Goal: Transaction & Acquisition: Purchase product/service

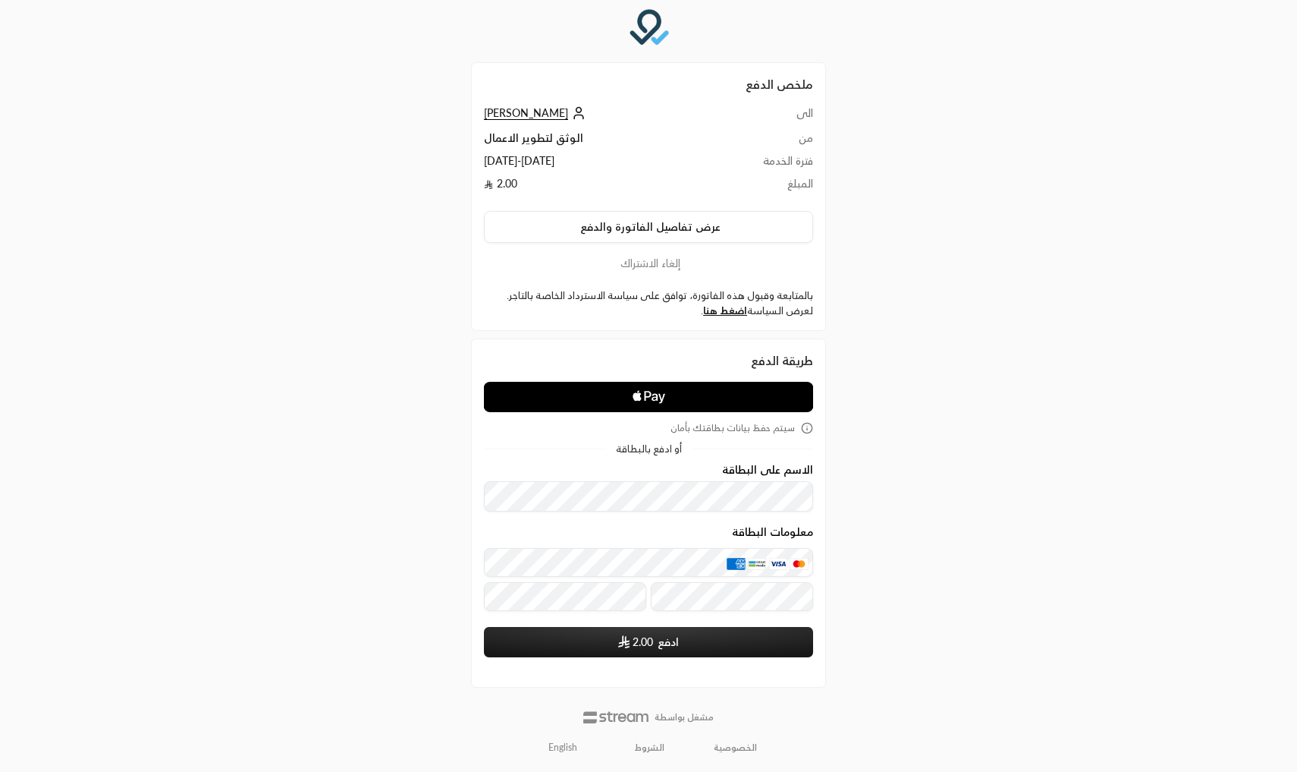
click at [522, 140] on td "الوثق لتطوير الاعمال" at bounding box center [595, 141] width 223 height 23
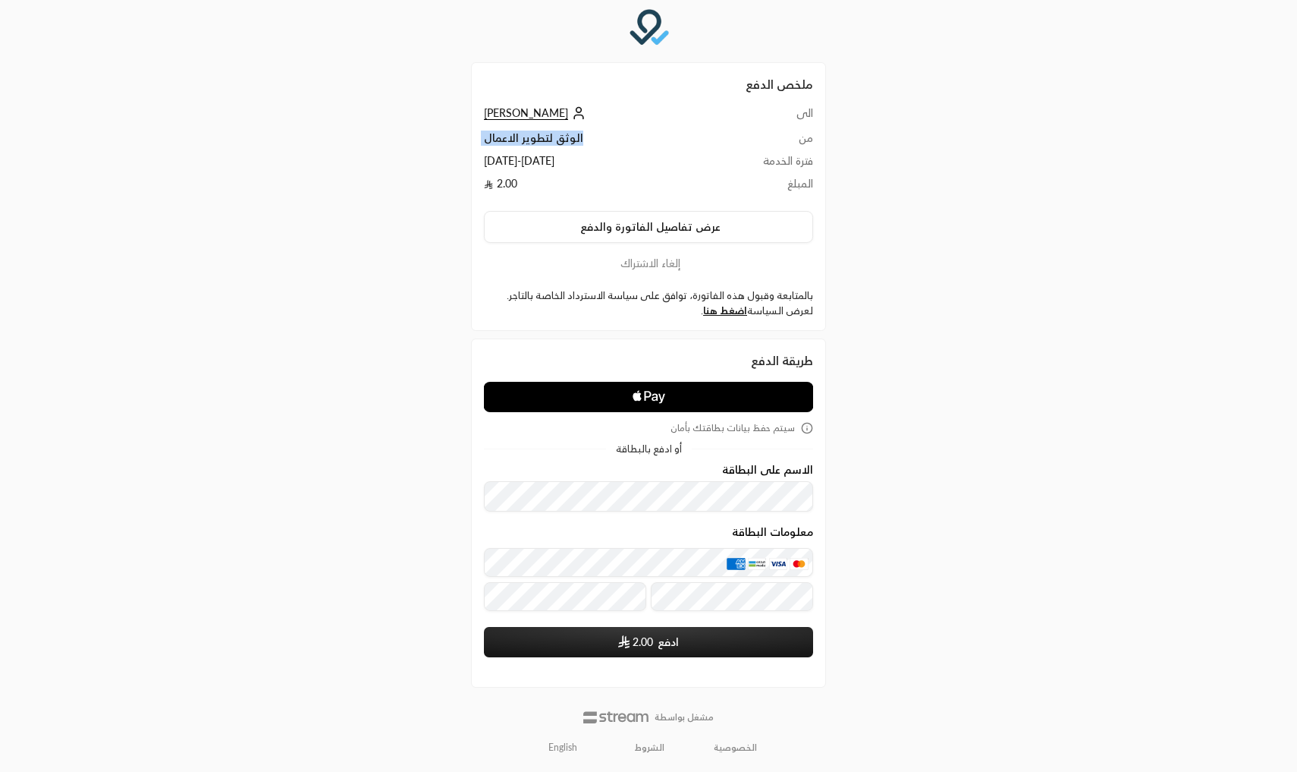
click at [522, 140] on td "الوثق لتطوير الاعمال" at bounding box center [595, 141] width 223 height 23
click at [520, 162] on td "[DATE] - [DATE]" at bounding box center [595, 164] width 223 height 23
click at [536, 146] on td "الوثق لتطوير الاعمال" at bounding box center [595, 141] width 223 height 23
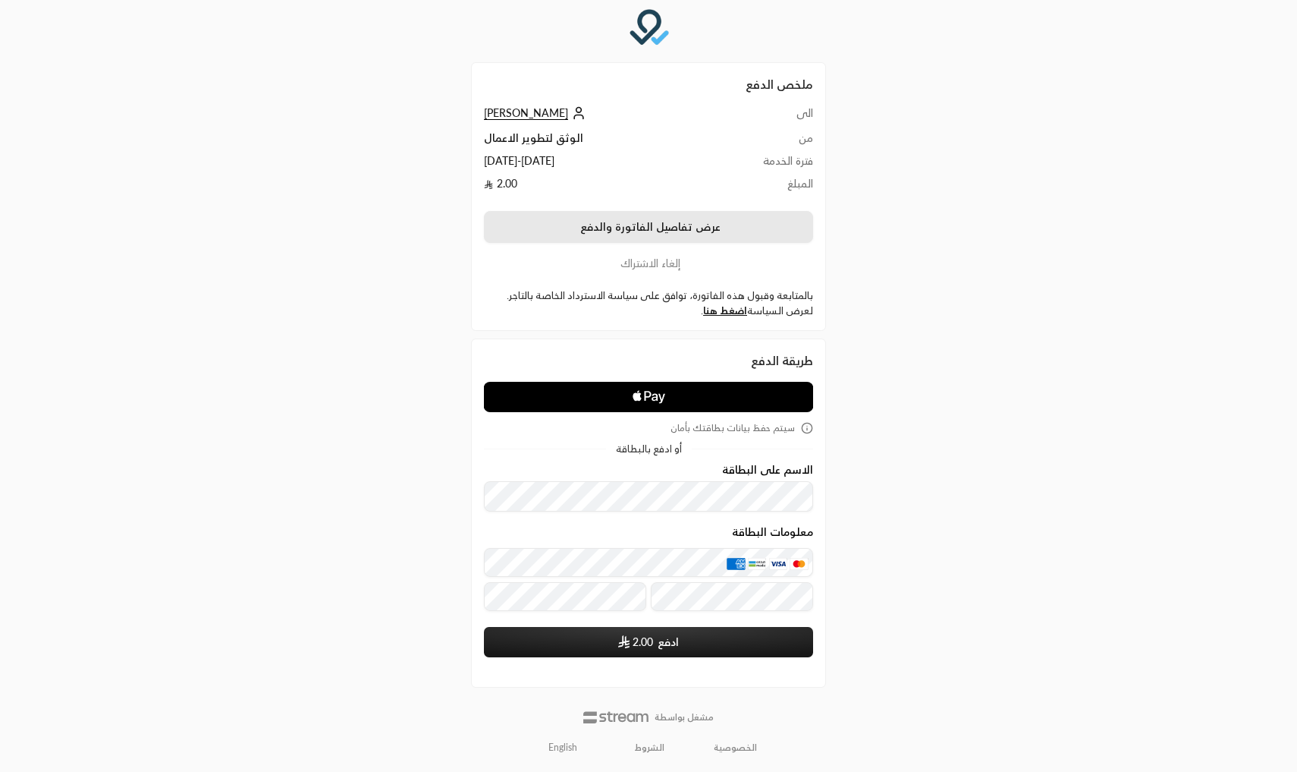
click at [589, 222] on button "عرض تفاصيل الفاتورة والدفع" at bounding box center [648, 227] width 329 height 32
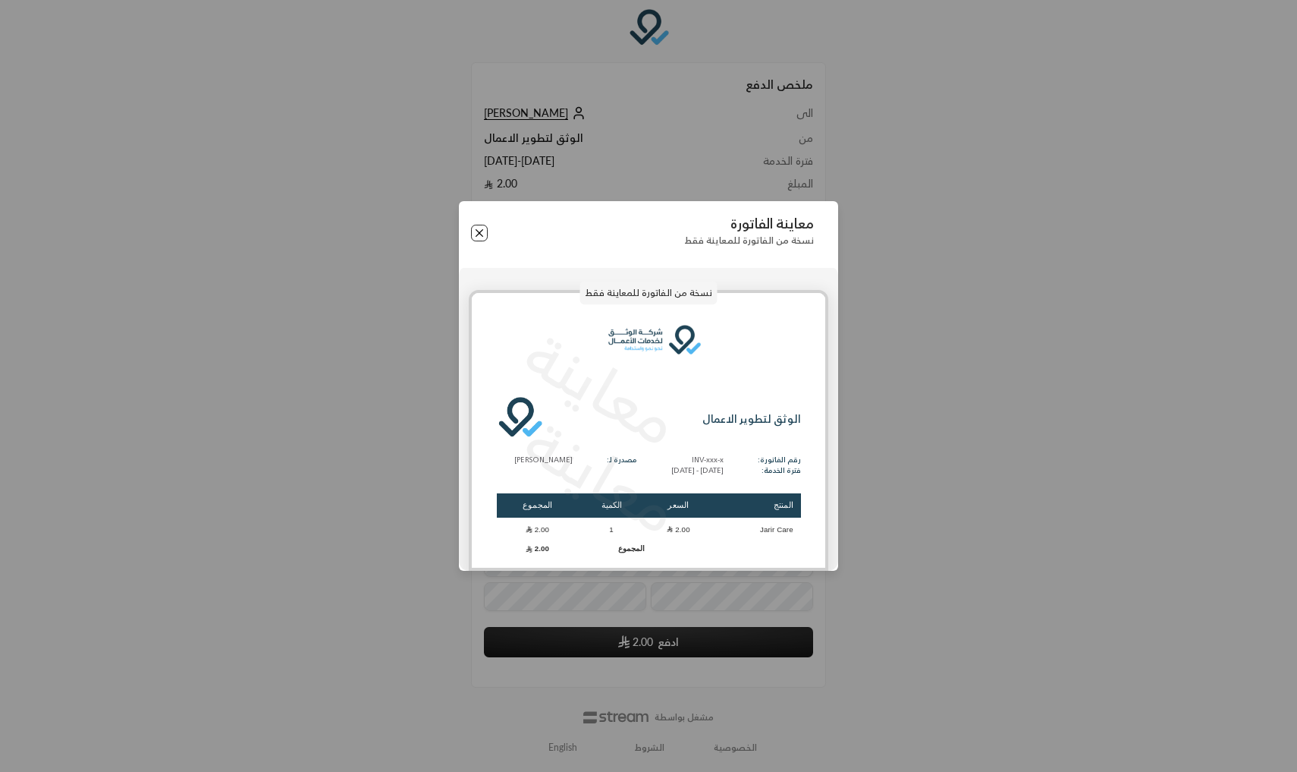
click at [483, 232] on button "Close" at bounding box center [479, 233] width 17 height 17
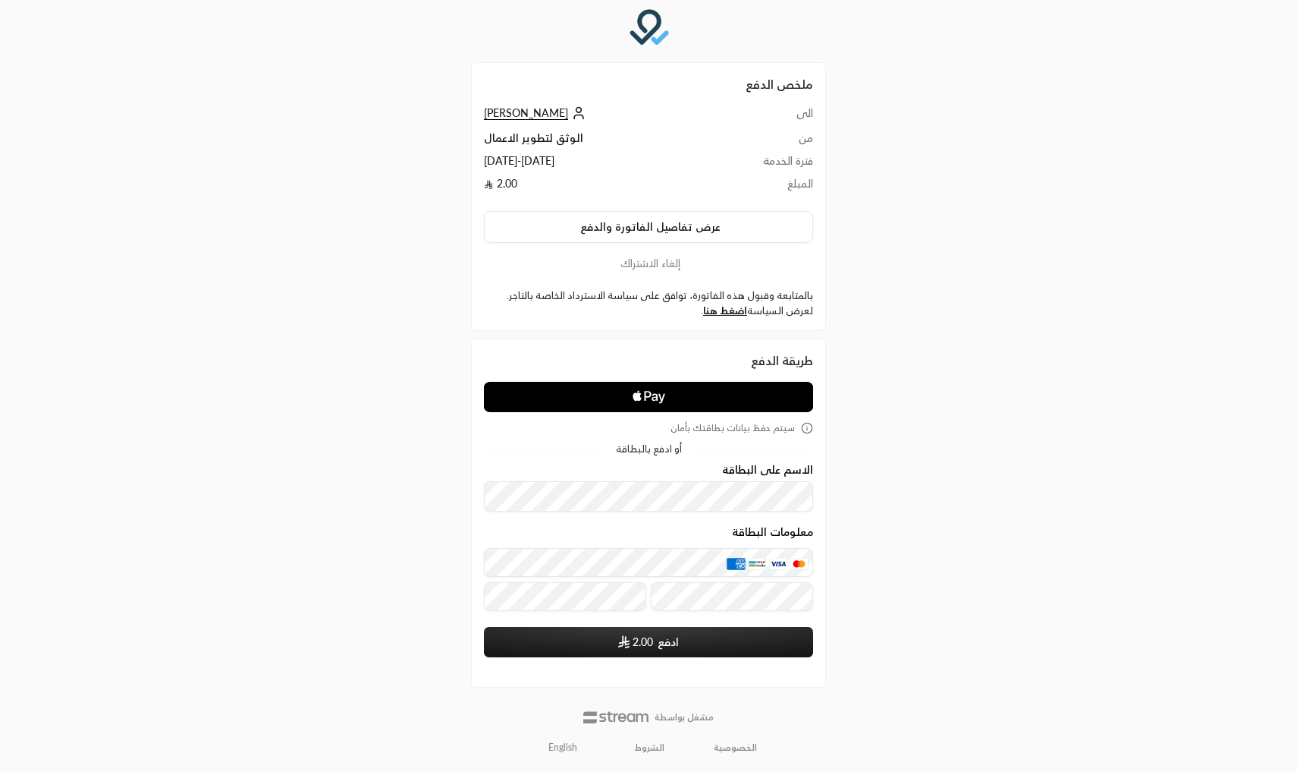
click at [752, 316] on label "بالمتابعة وقبول هذه الفاتورة، توافق على سياسة الاسترداد الخاصة بالتاجر. لعرض ال…" at bounding box center [648, 303] width 329 height 30
click at [747, 315] on link "اضغط هنا" at bounding box center [725, 310] width 44 height 12
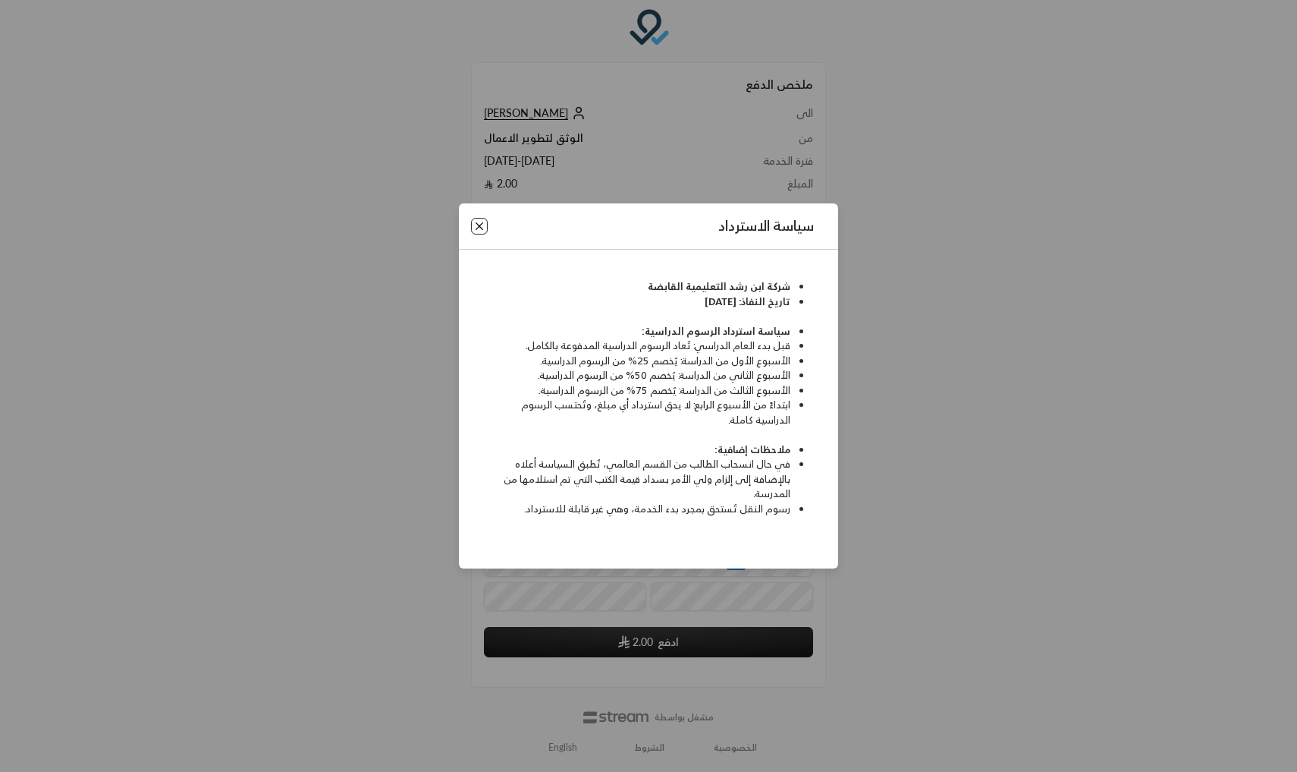
click at [481, 231] on button "Close" at bounding box center [479, 226] width 17 height 17
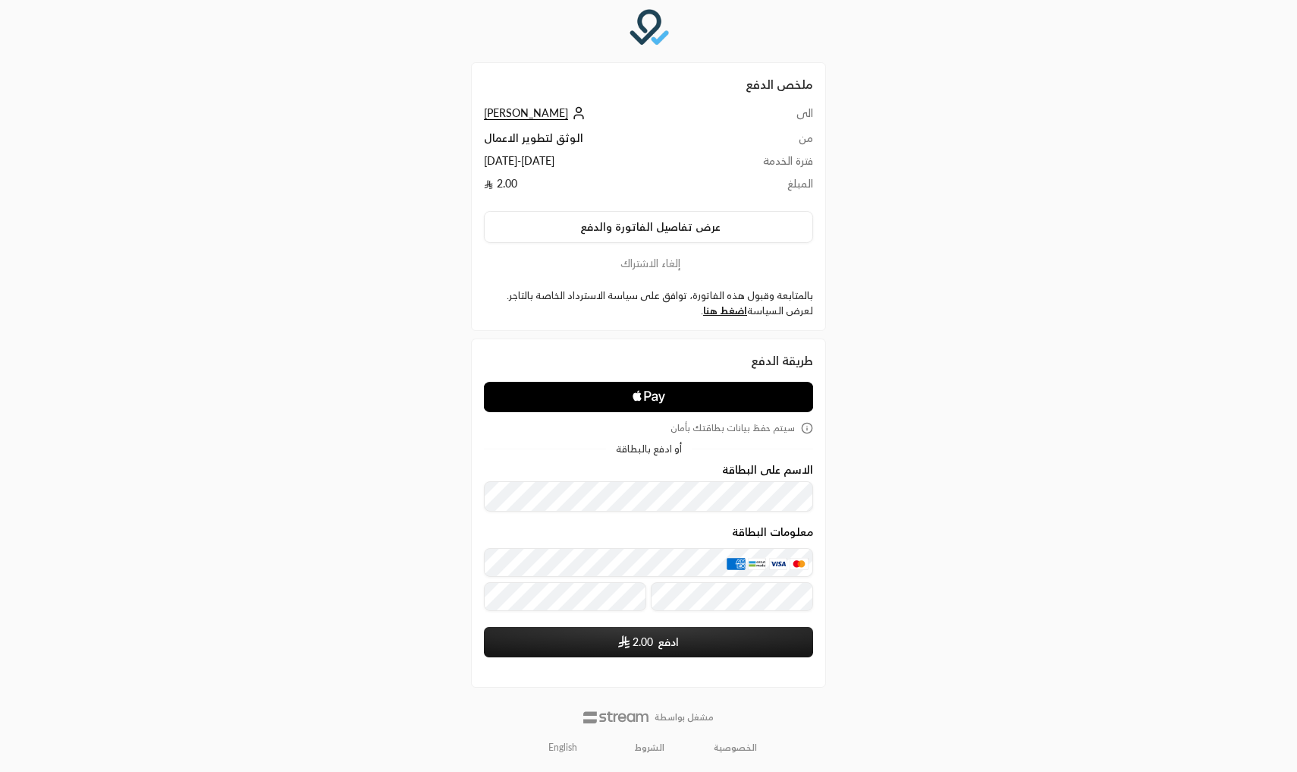
click at [526, 142] on td "الوثق لتطوير الاعمال" at bounding box center [595, 141] width 223 height 23
click at [522, 165] on td "[DATE] - [DATE]" at bounding box center [595, 164] width 223 height 23
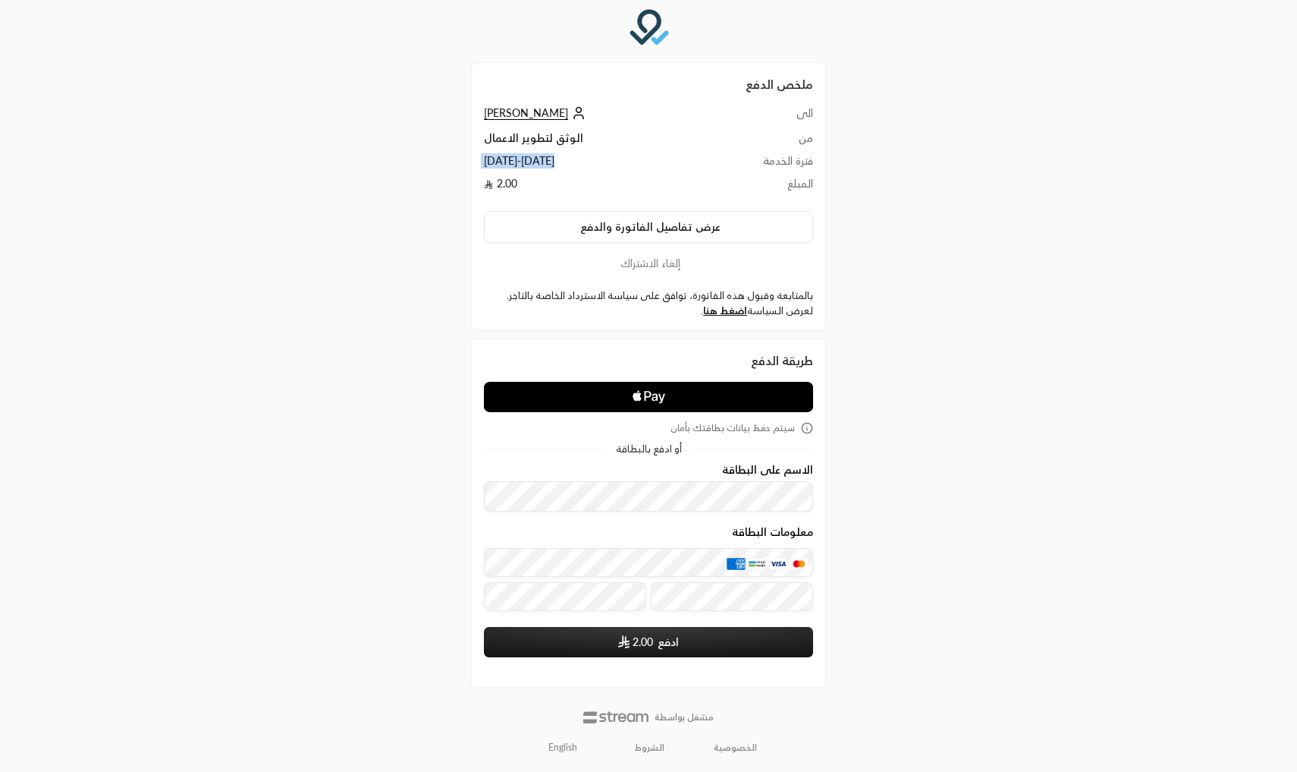
click at [522, 165] on td "[DATE] - [DATE]" at bounding box center [595, 164] width 223 height 23
click at [494, 154] on td "[DATE] - [DATE]" at bounding box center [595, 164] width 223 height 23
click at [586, 156] on td "[DATE] - [DATE]" at bounding box center [595, 164] width 223 height 23
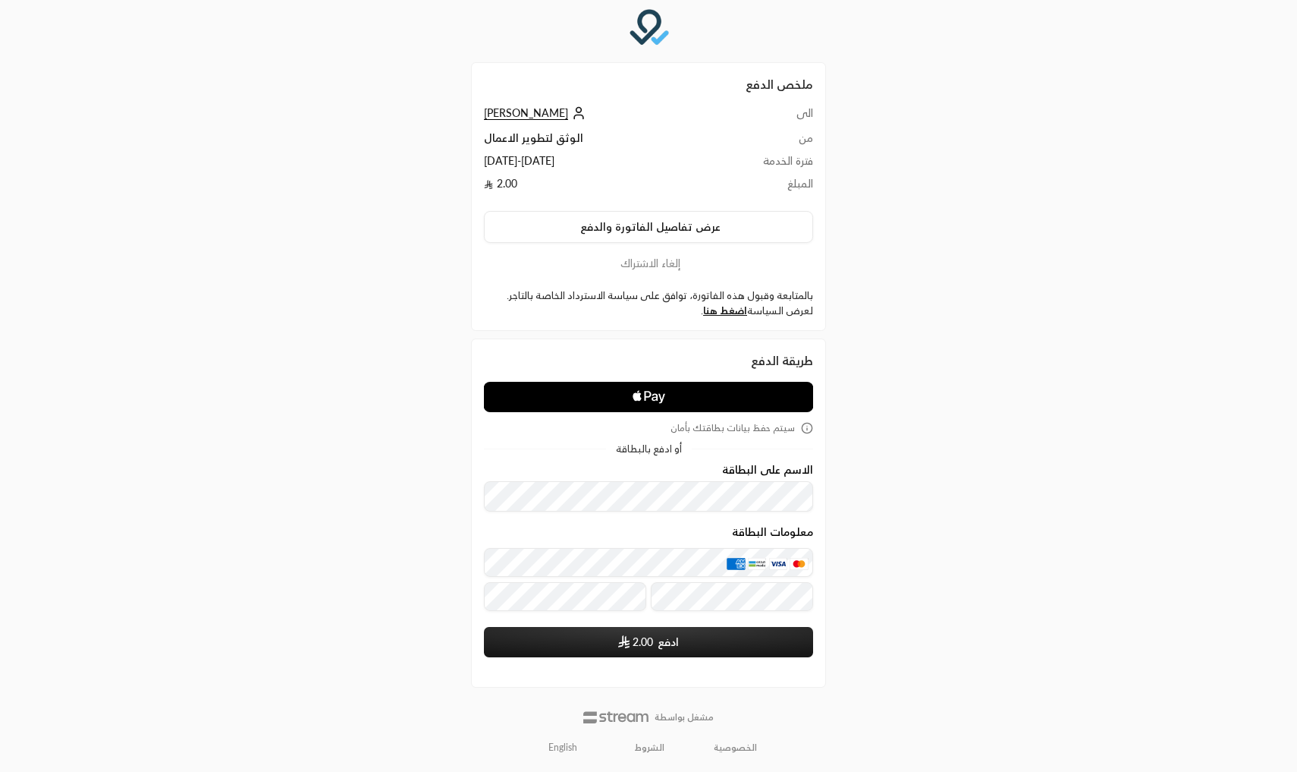
click at [505, 184] on td "2.00" at bounding box center [595, 187] width 223 height 23
click at [563, 229] on button "عرض تفاصيل الفاتورة والدفع" at bounding box center [648, 227] width 329 height 32
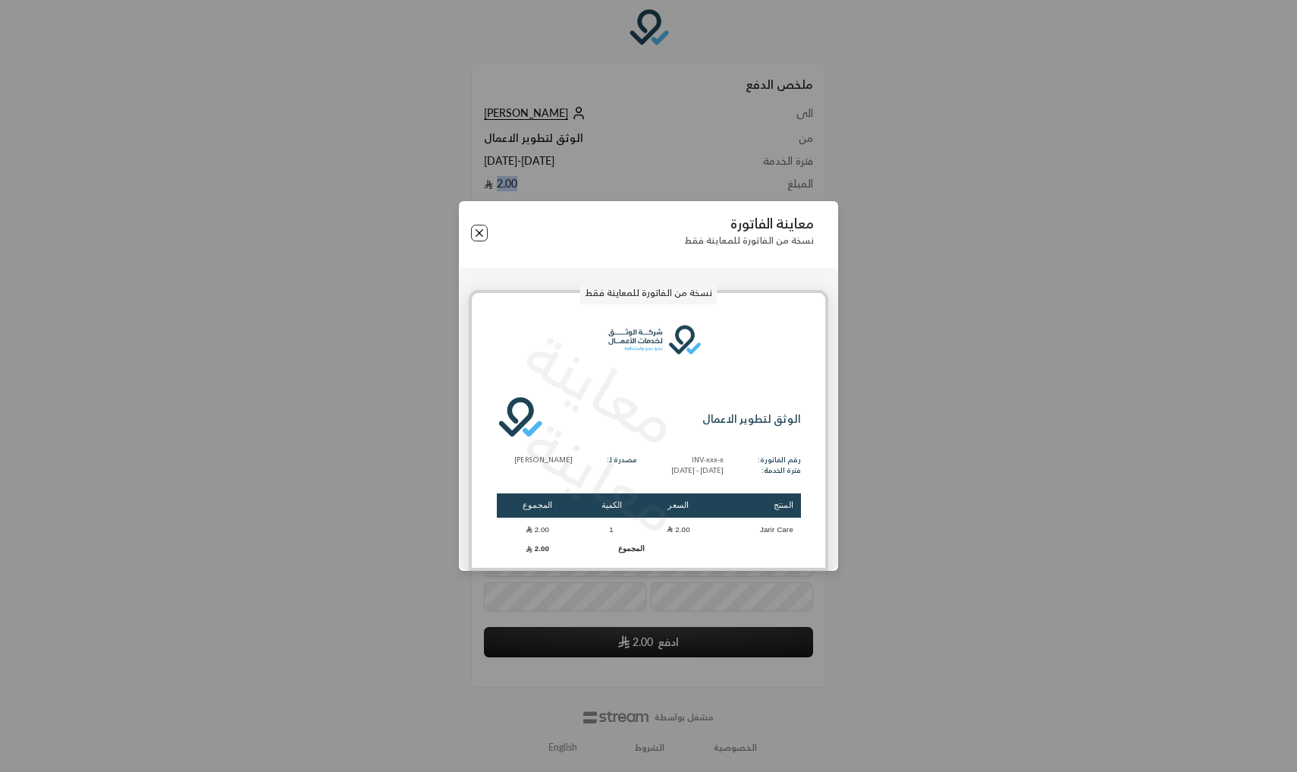
click at [482, 231] on button "Close" at bounding box center [479, 233] width 17 height 17
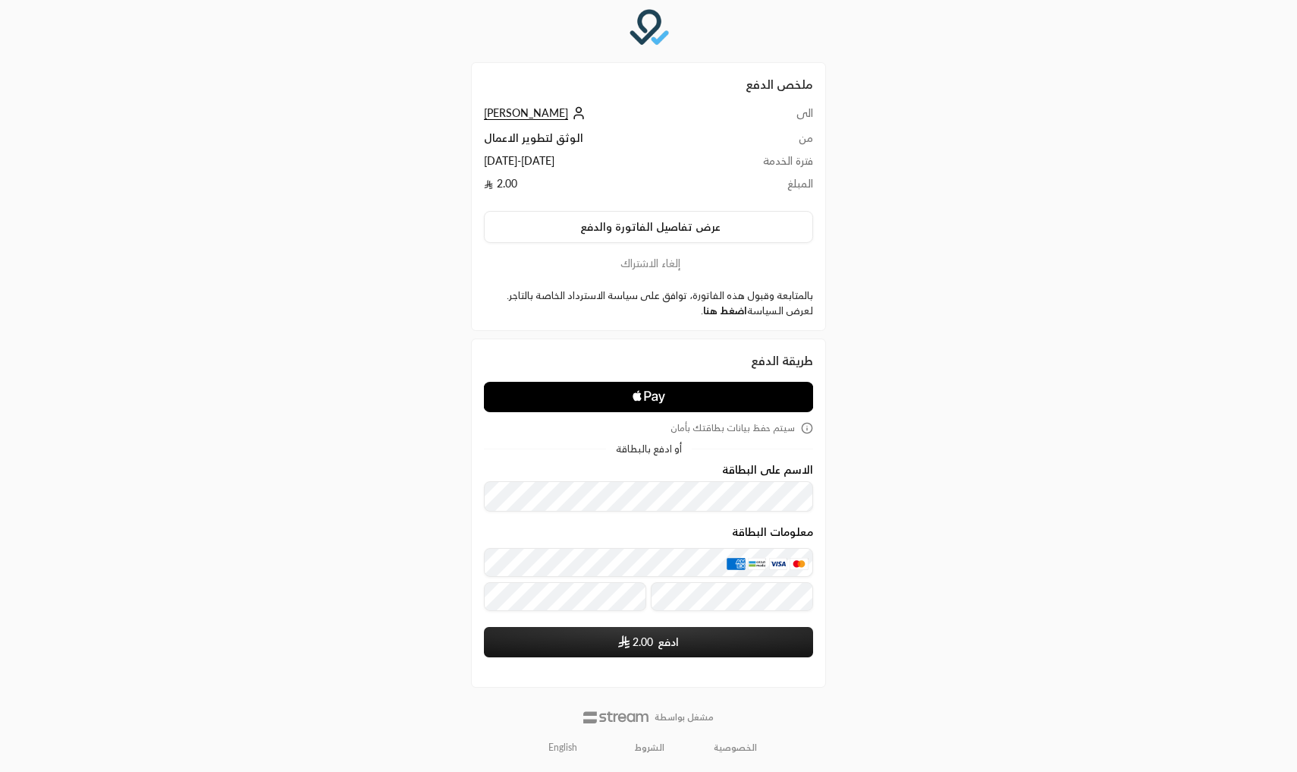
click at [746, 306] on link "اضغط هنا" at bounding box center [725, 310] width 44 height 12
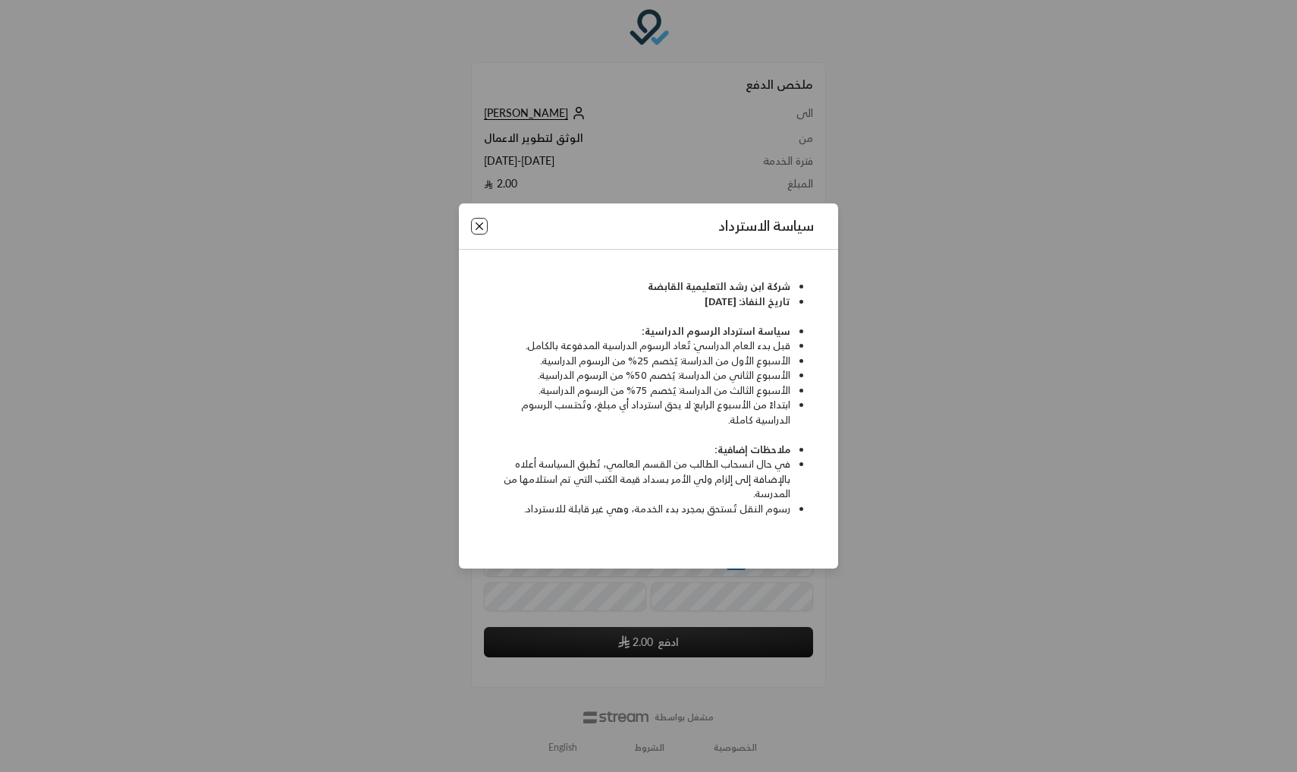
click at [473, 224] on button "Close" at bounding box center [479, 226] width 17 height 17
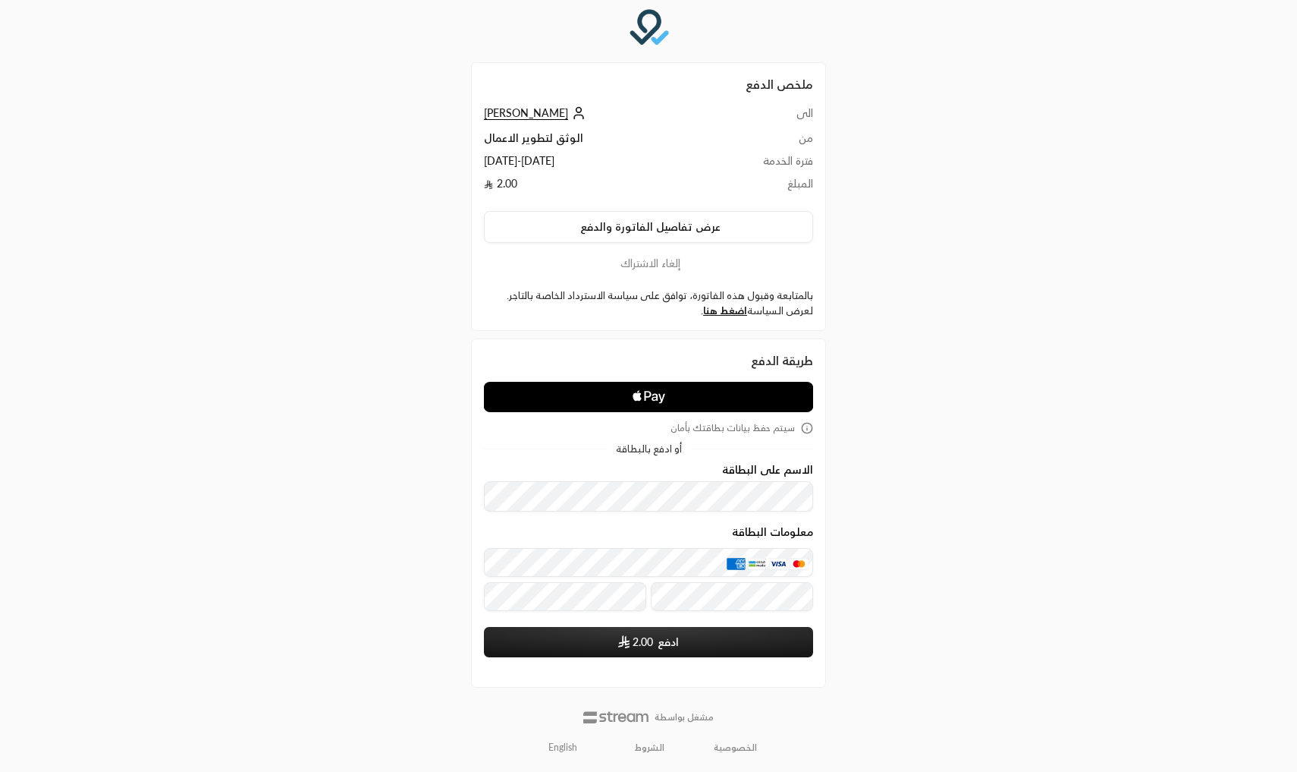
click at [604, 385] on icon "Apple Logo" at bounding box center [649, 396] width 165 height 27
